Goal: Task Accomplishment & Management: Check status

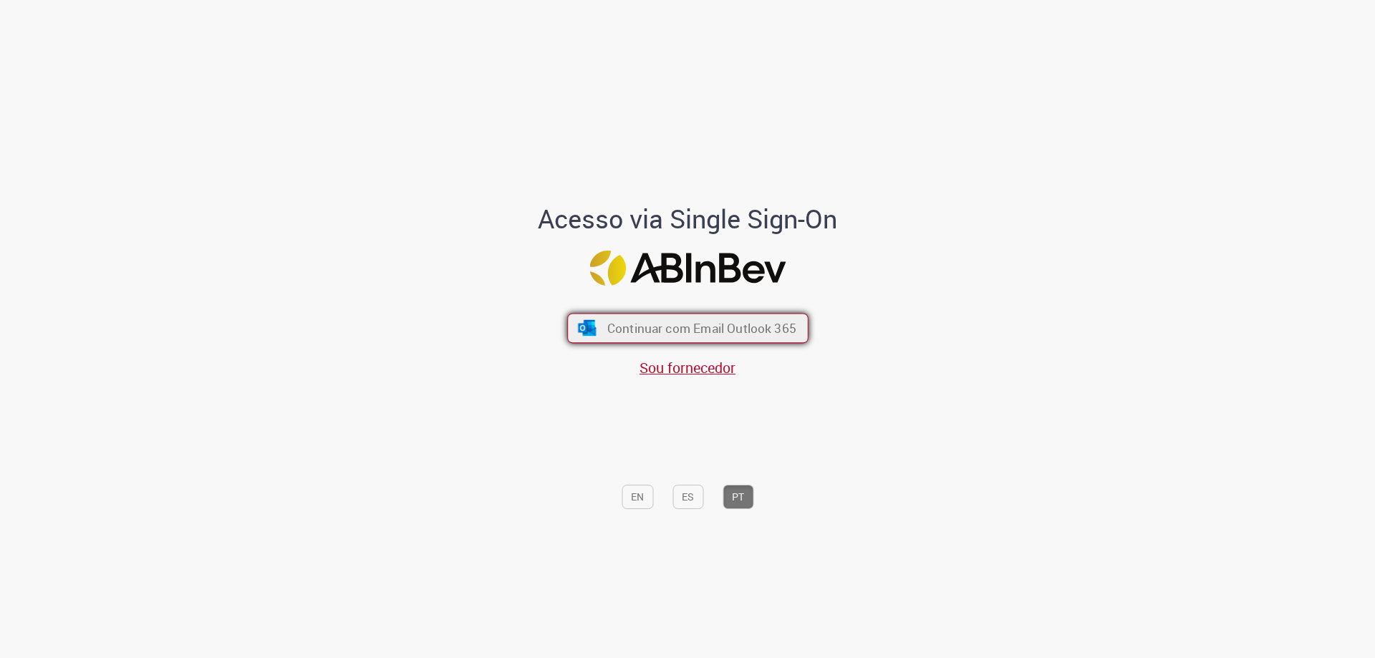
click at [639, 328] on span "Continuar com Email Outlook 365" at bounding box center [701, 328] width 189 height 16
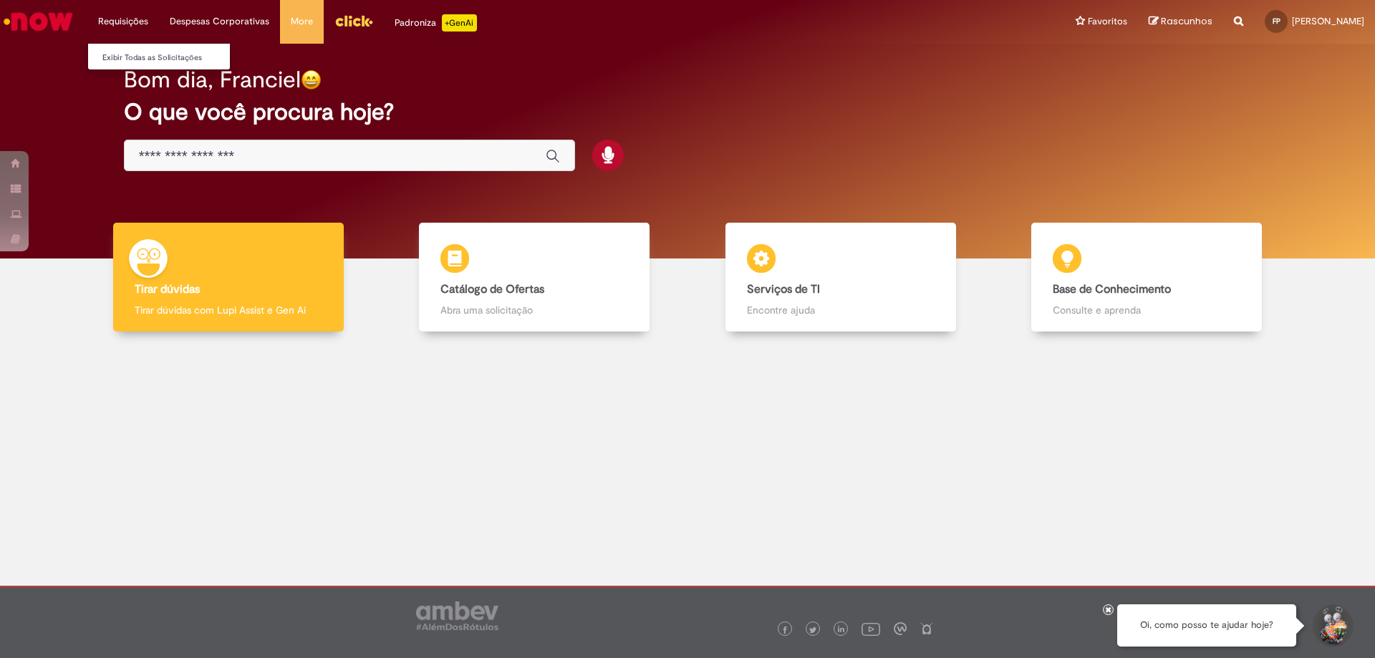
click at [122, 15] on li "Requisições Exibir Todas as Solicitações" at bounding box center [123, 21] width 72 height 43
click at [138, 54] on link "Exibir Todas as Solicitações" at bounding box center [167, 58] width 158 height 16
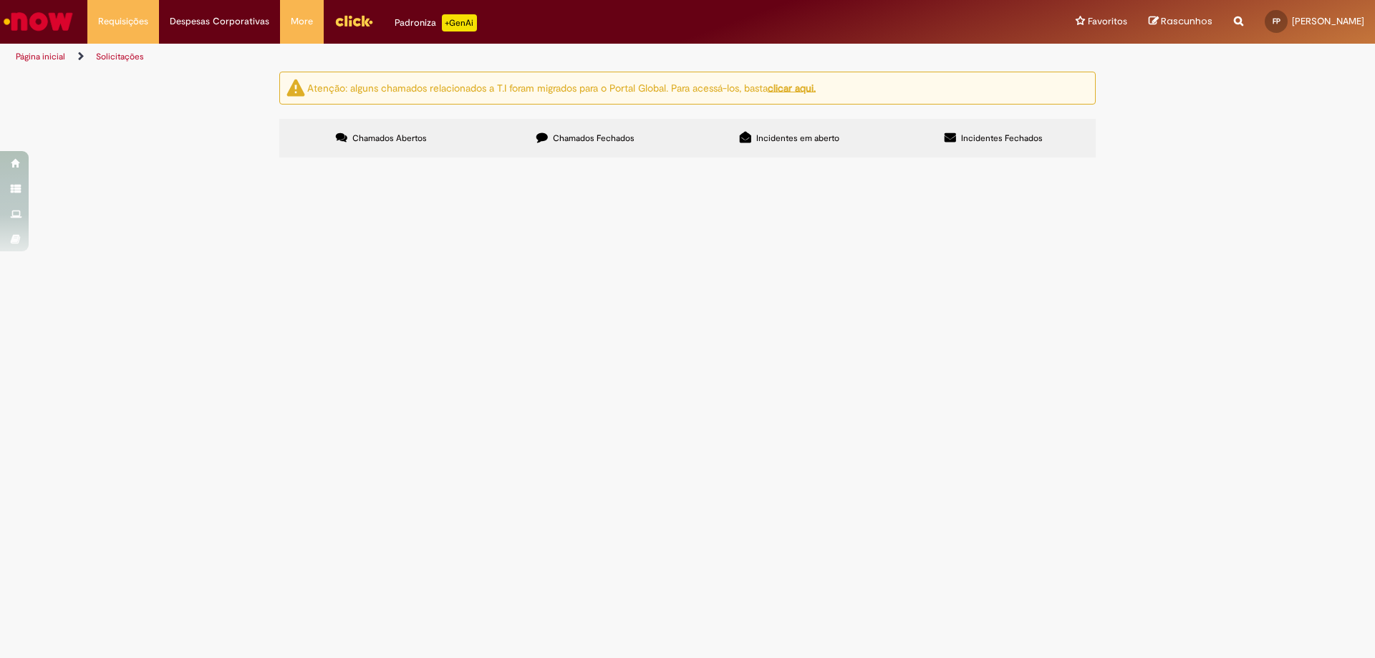
click at [794, 87] on u "clicar aqui." at bounding box center [792, 87] width 48 height 13
